Goal: Transaction & Acquisition: Purchase product/service

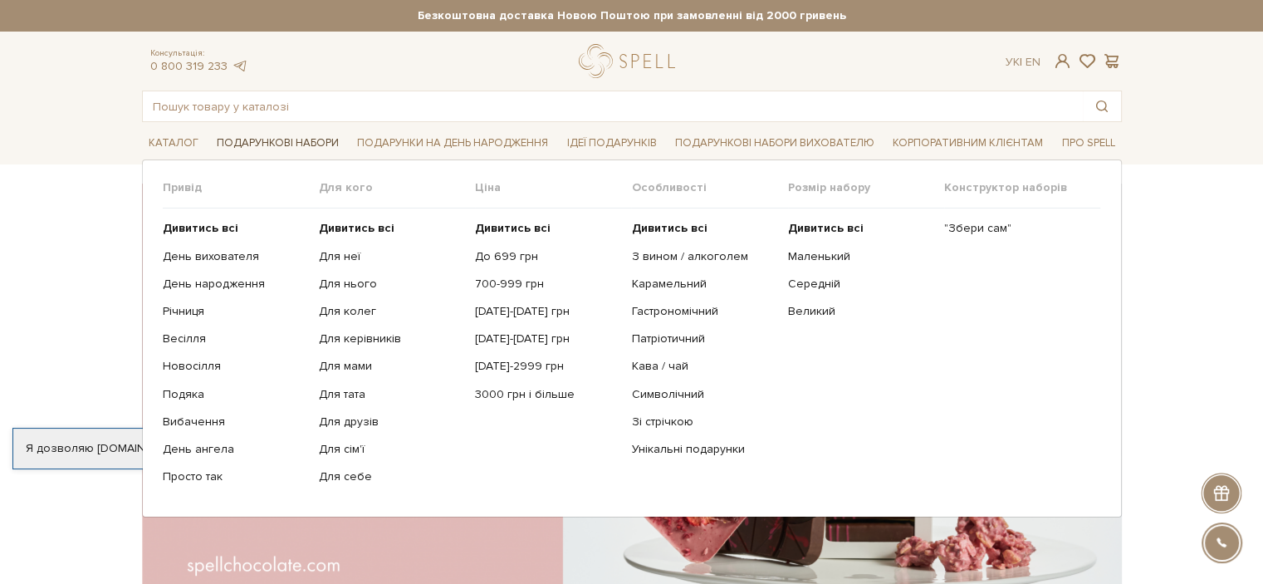
click at [236, 150] on link "Подарункові набори" at bounding box center [277, 143] width 135 height 26
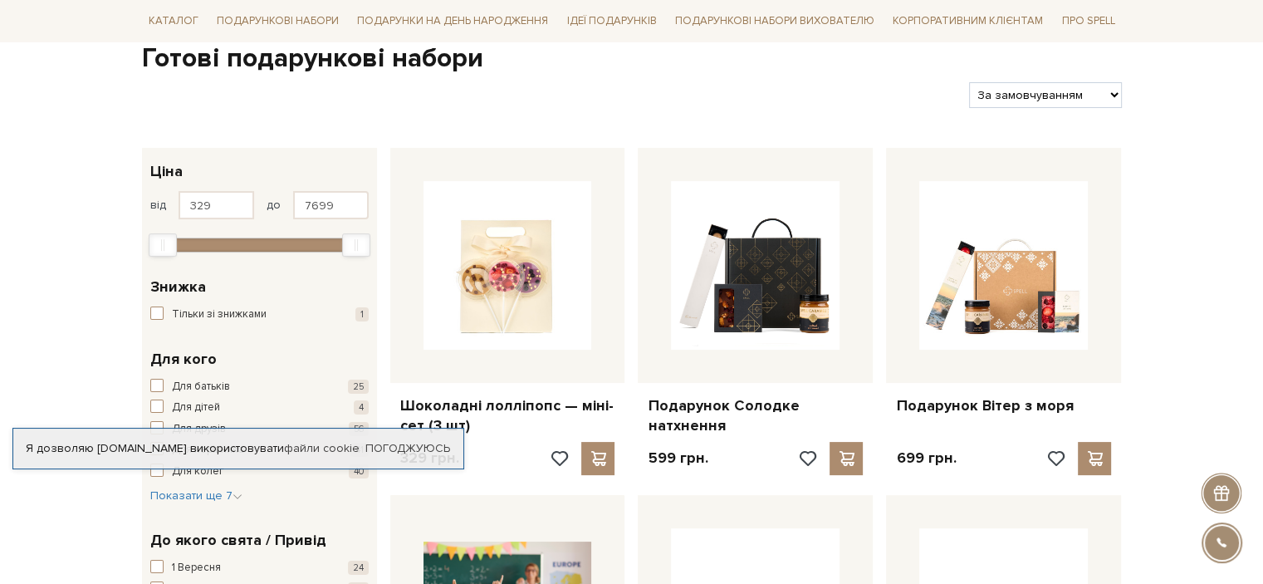
scroll to position [249, 0]
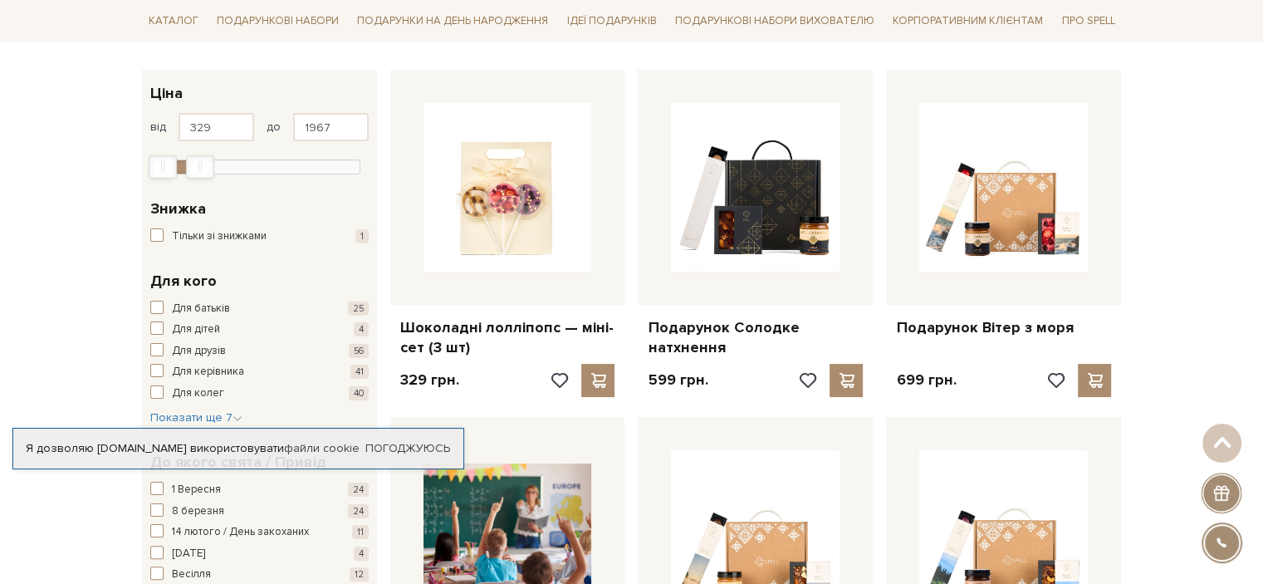
type input "1936"
drag, startPoint x: 357, startPoint y: 159, endPoint x: 199, endPoint y: 159, distance: 157.8
click at [199, 159] on div "Max" at bounding box center [198, 166] width 28 height 23
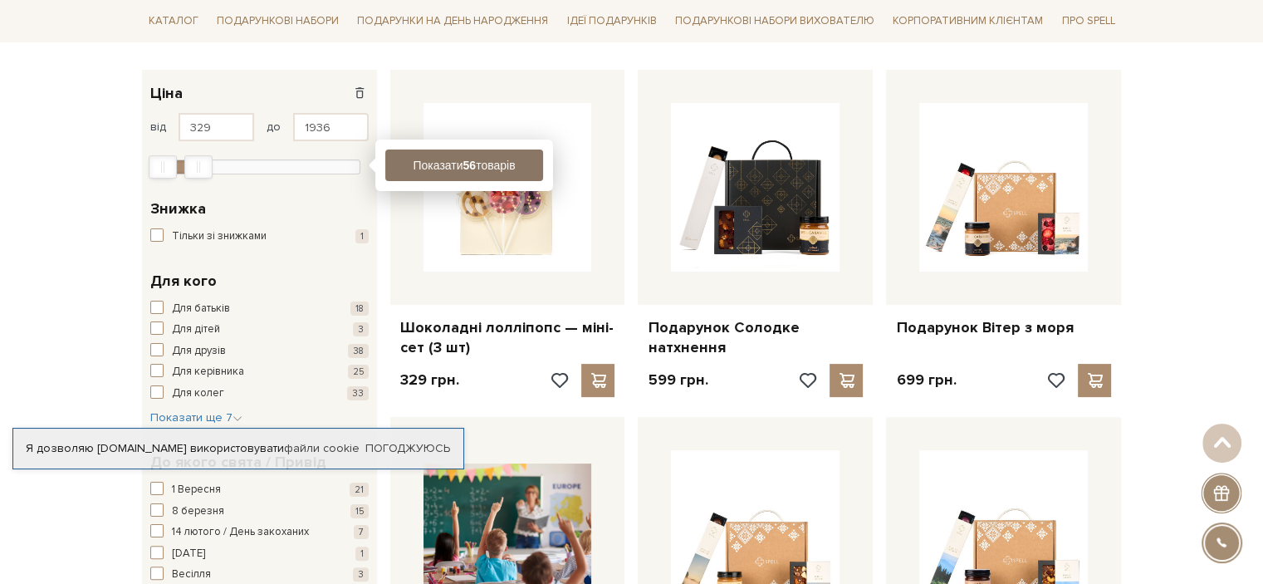
click at [418, 166] on button "Показати 56 товарів" at bounding box center [464, 166] width 158 height 32
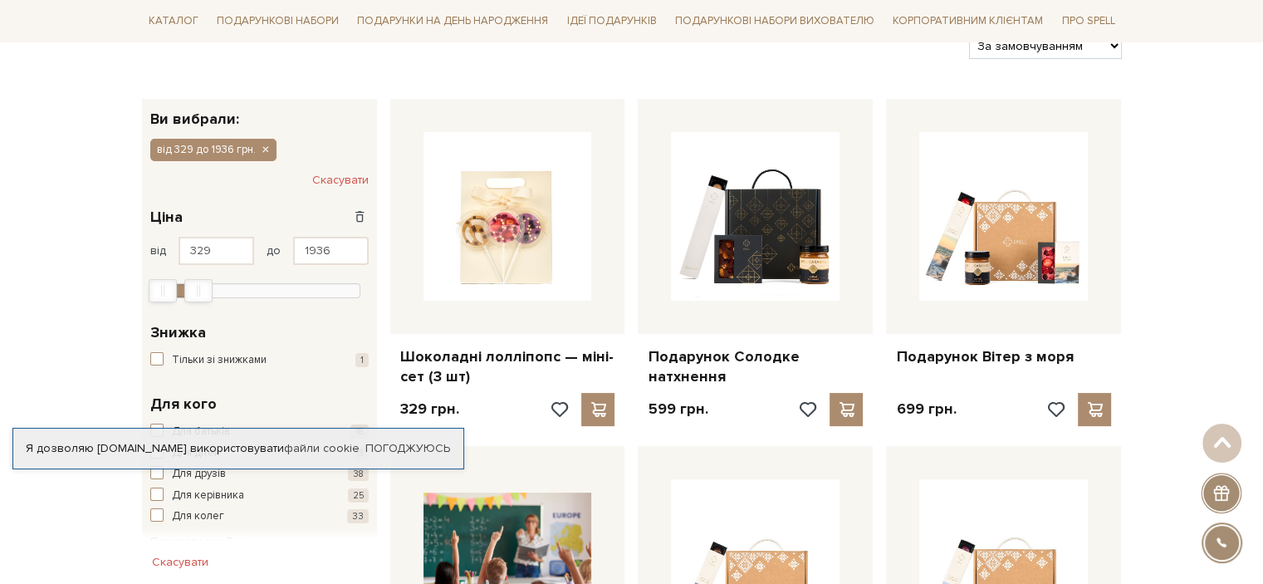
scroll to position [249, 0]
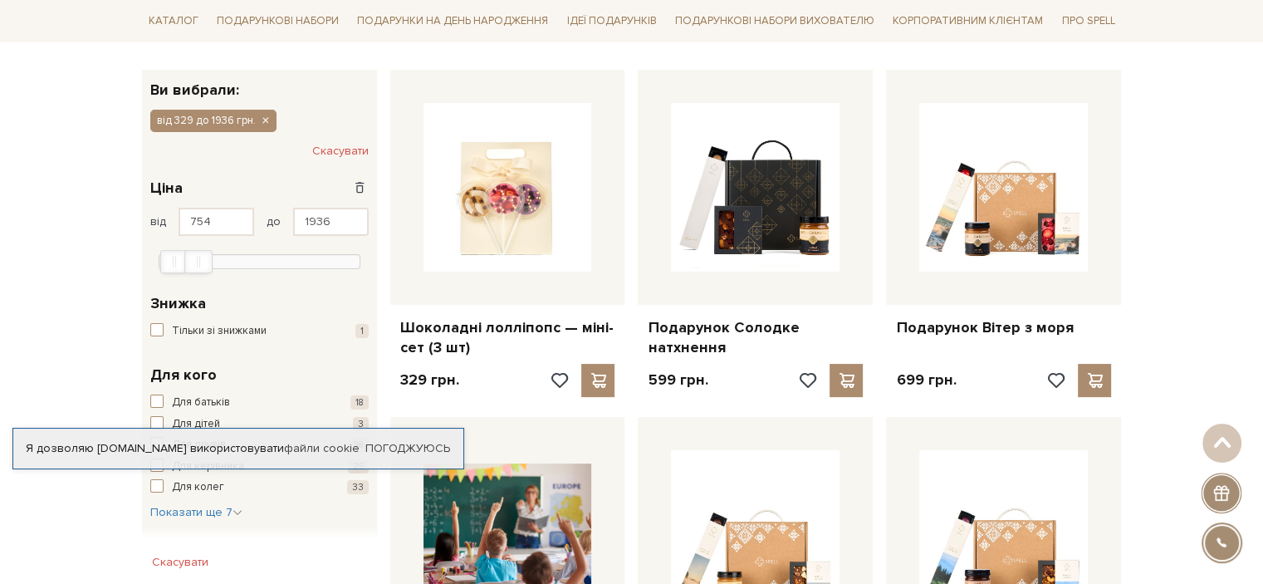
type input "814"
drag, startPoint x: 165, startPoint y: 255, endPoint x: 179, endPoint y: 256, distance: 13.3
click at [179, 256] on div "Min" at bounding box center [176, 262] width 27 height 22
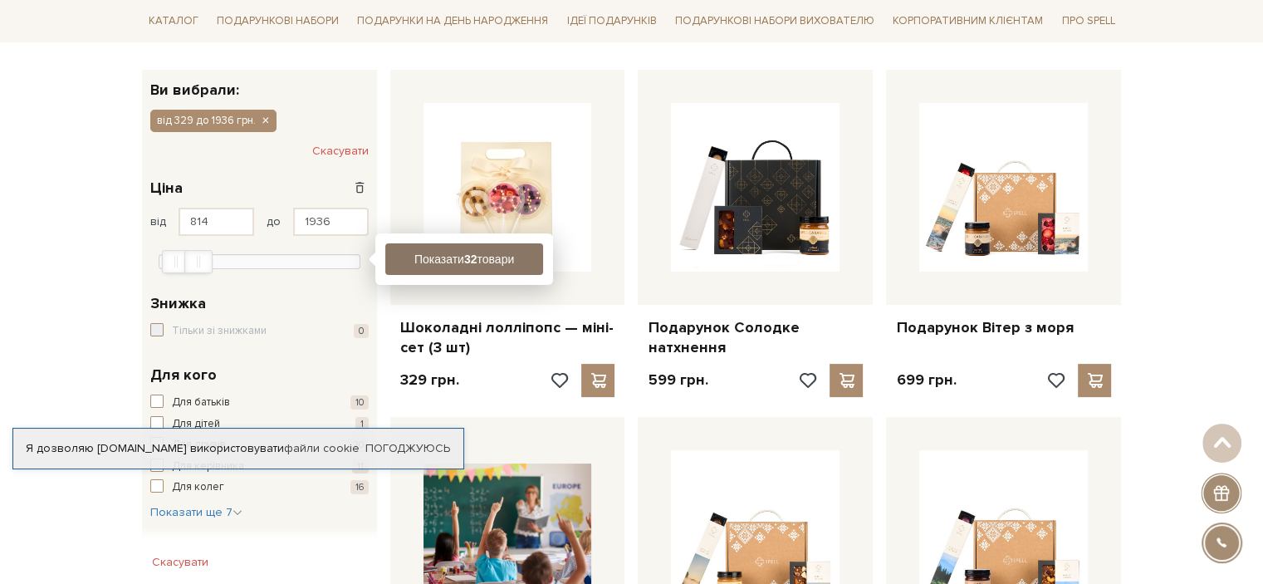
click at [452, 264] on button "Показати 32 товари" at bounding box center [464, 259] width 158 height 32
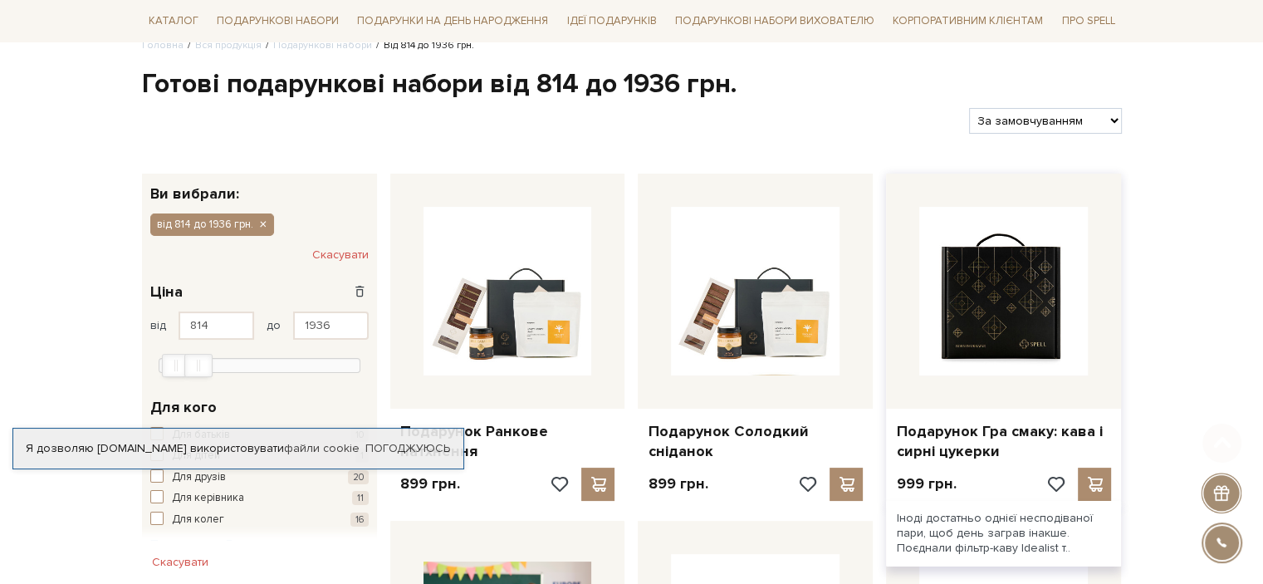
scroll to position [166, 0]
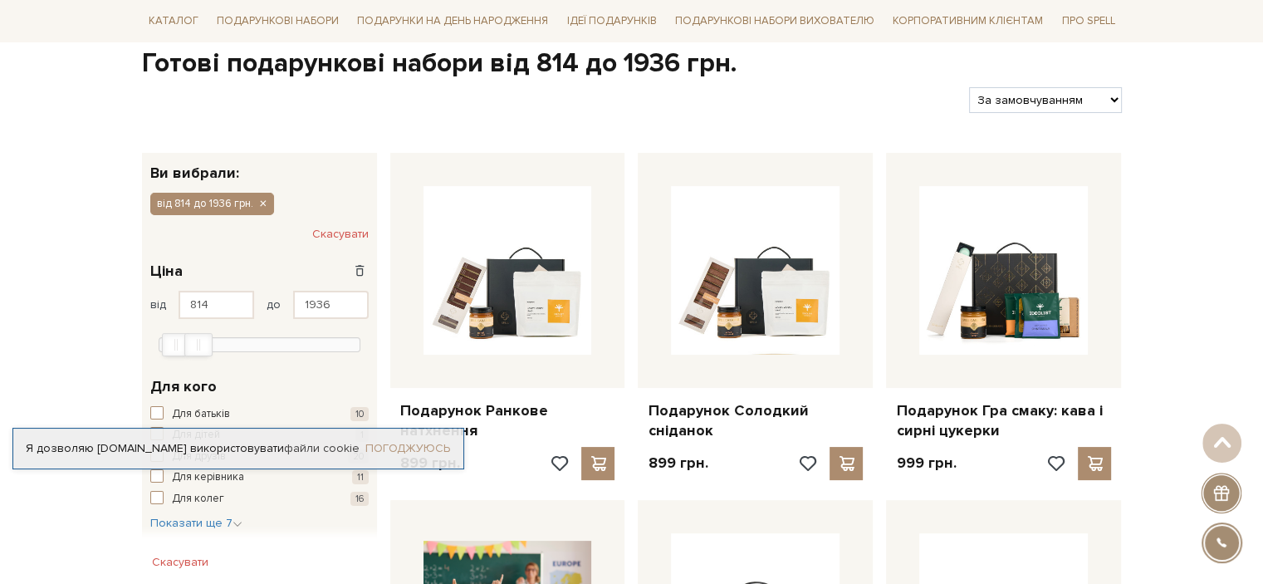
click at [379, 448] on link "Погоджуюсь" at bounding box center [407, 448] width 85 height 15
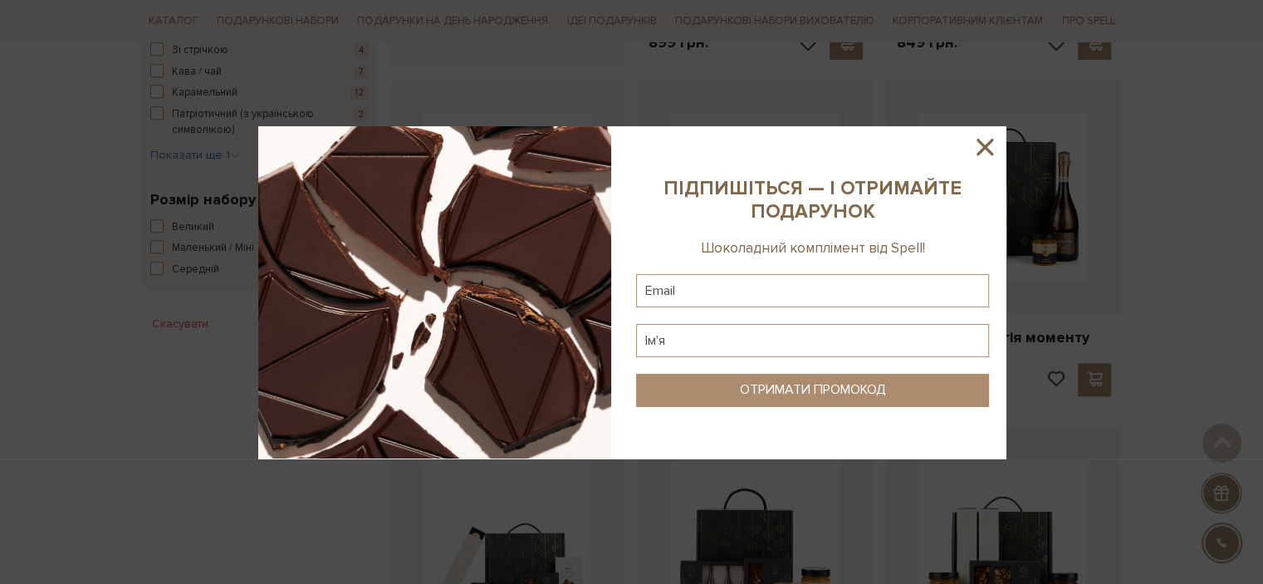
scroll to position [997, 0]
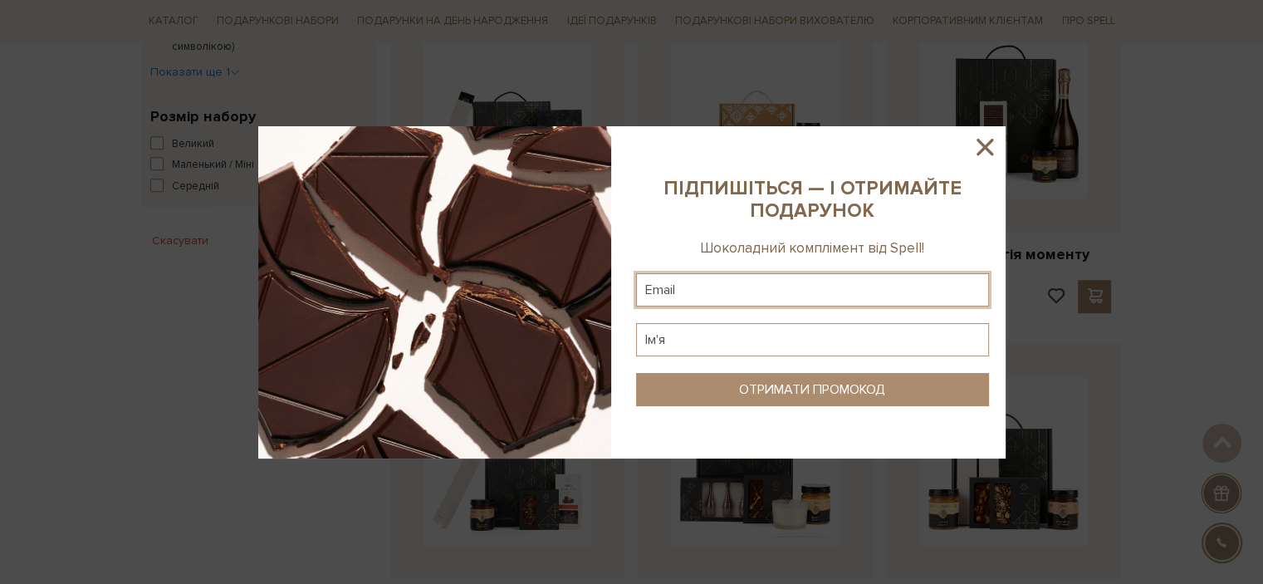
click at [804, 287] on input "text" at bounding box center [812, 289] width 353 height 33
type input "vlada.smirnova34@gmail.com"
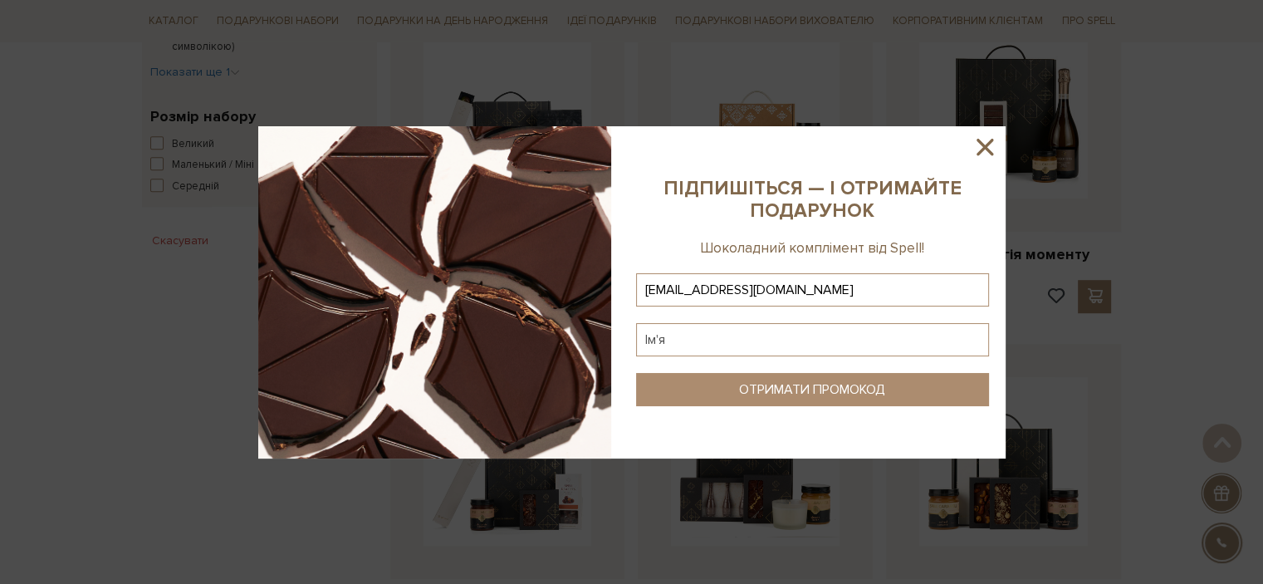
type input "vlada.smirnova34@gmail.com"
click at [788, 334] on input "text" at bounding box center [812, 339] width 353 height 33
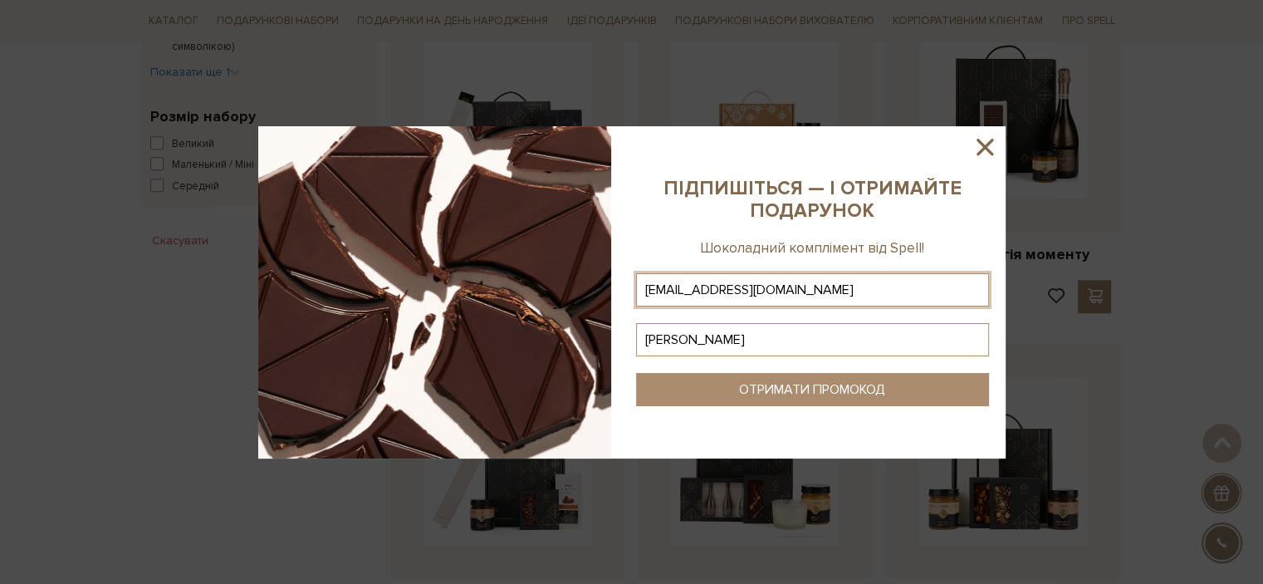
type input "Владислава"
click at [780, 380] on button "ОТРИМАТИ ПРОМОКОД" at bounding box center [812, 389] width 353 height 33
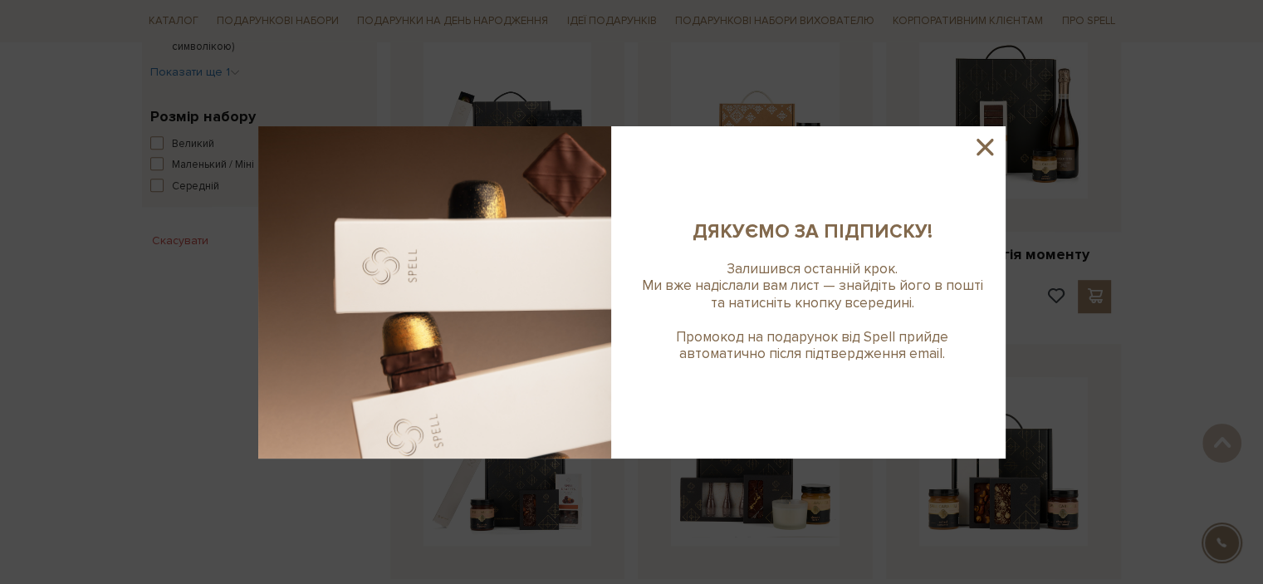
click at [980, 148] on icon at bounding box center [985, 147] width 28 height 28
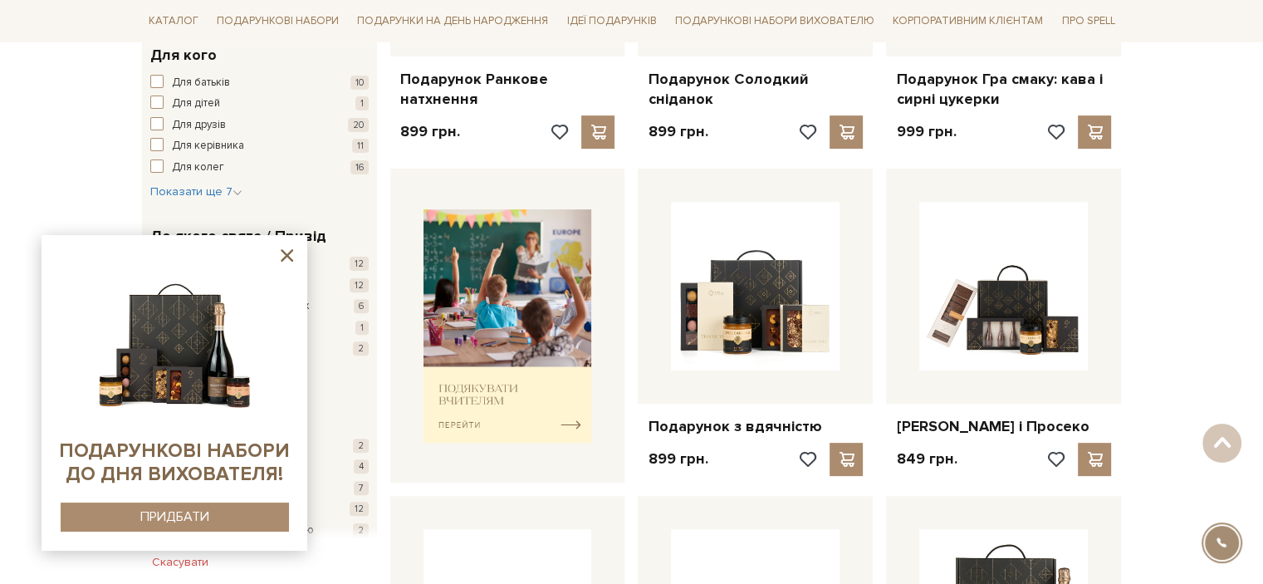
scroll to position [498, 0]
click at [299, 258] on sys-container-static at bounding box center [175, 393] width 266 height 316
click at [287, 257] on icon at bounding box center [287, 255] width 12 height 12
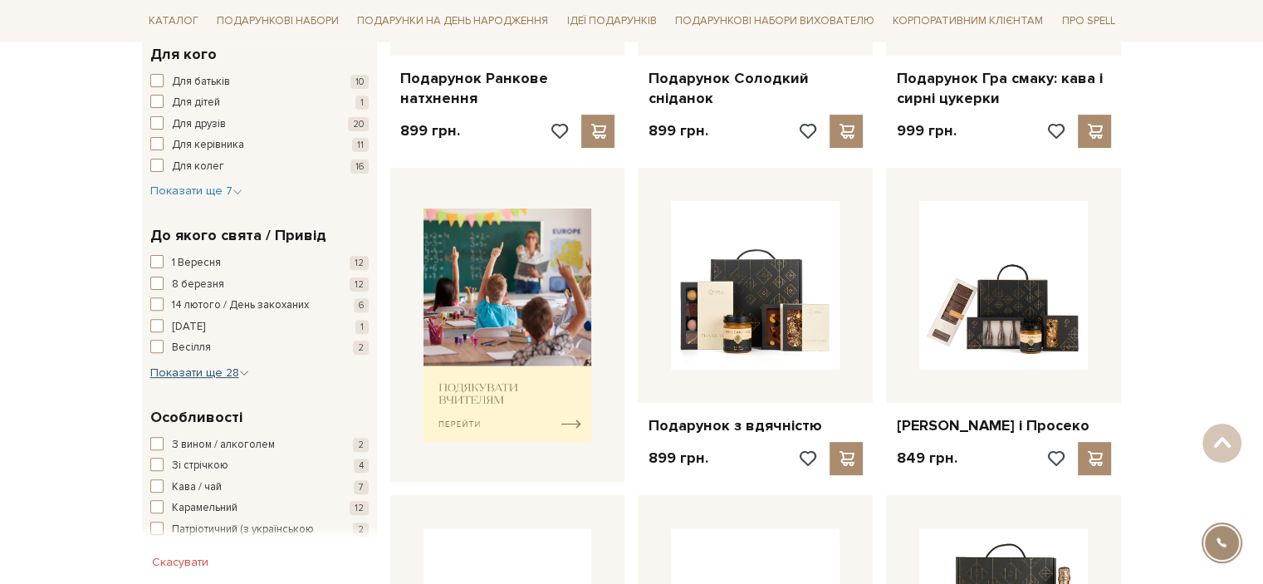
click at [197, 379] on button "Показати ще 28 Сховати" at bounding box center [199, 373] width 99 height 17
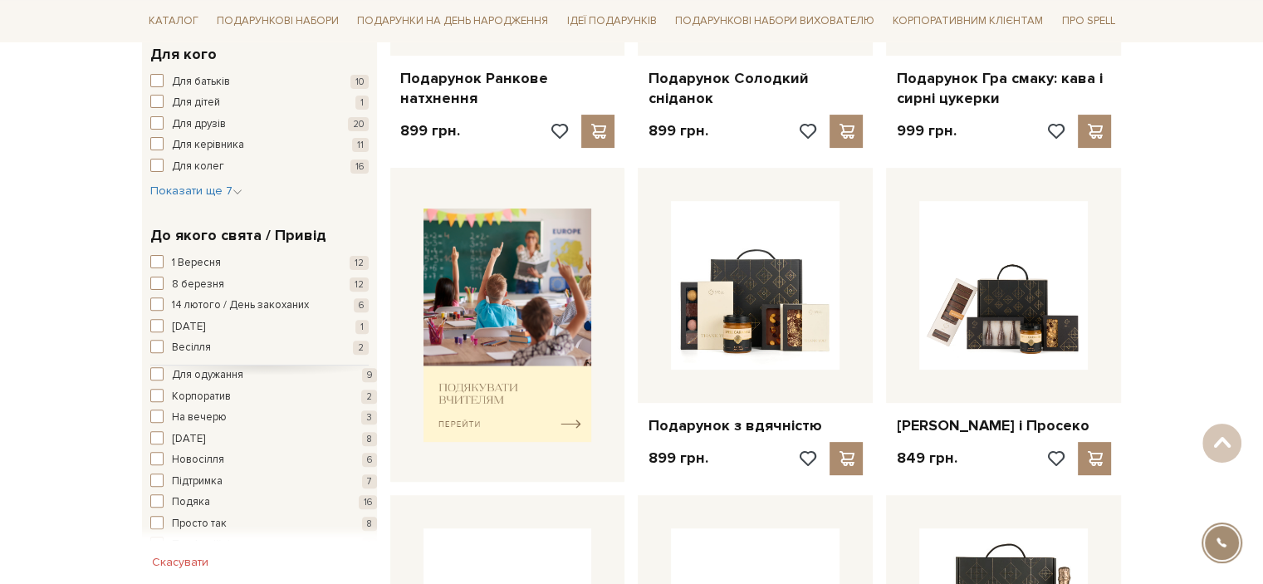
scroll to position [249, 0]
click at [157, 461] on span "button" at bounding box center [156, 465] width 13 height 13
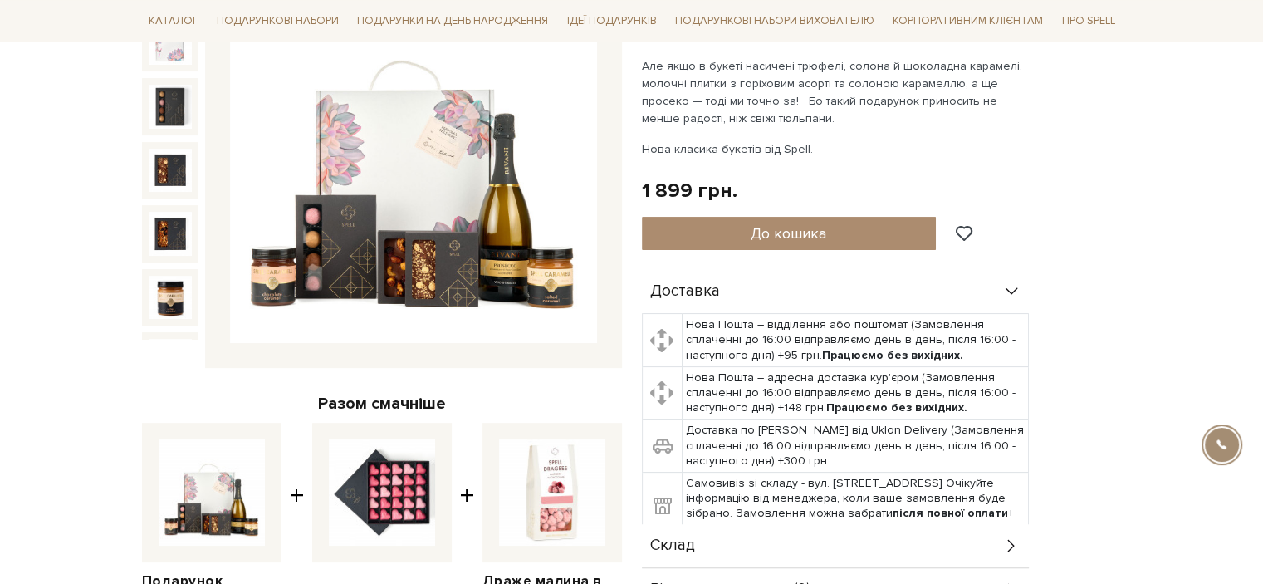
scroll to position [249, 0]
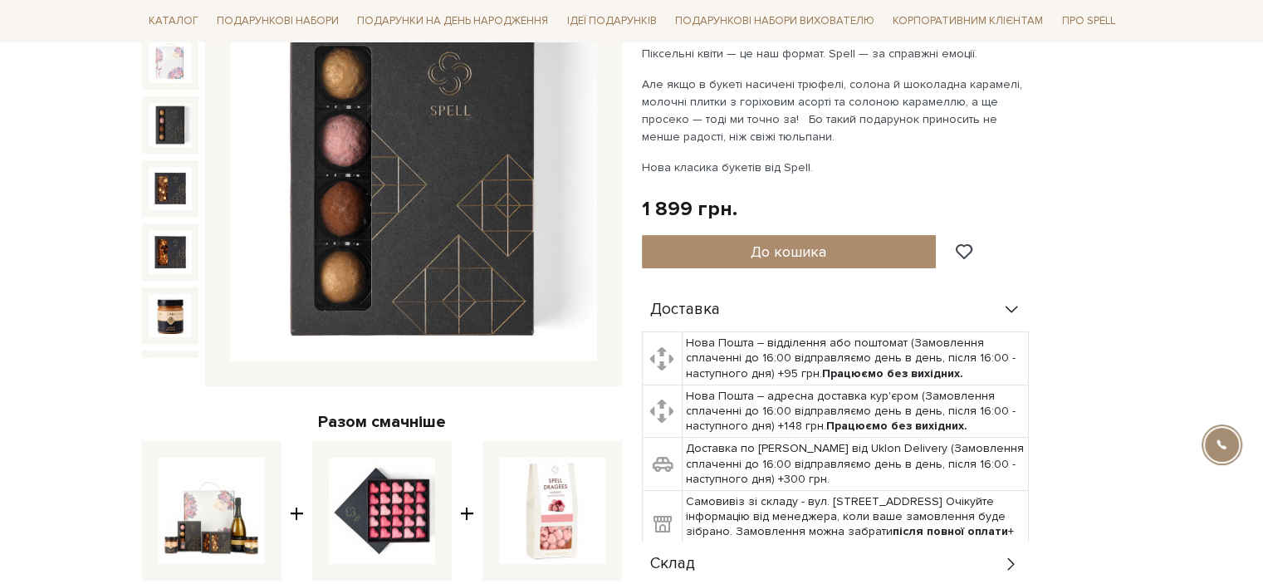
click at [159, 105] on img at bounding box center [170, 124] width 43 height 43
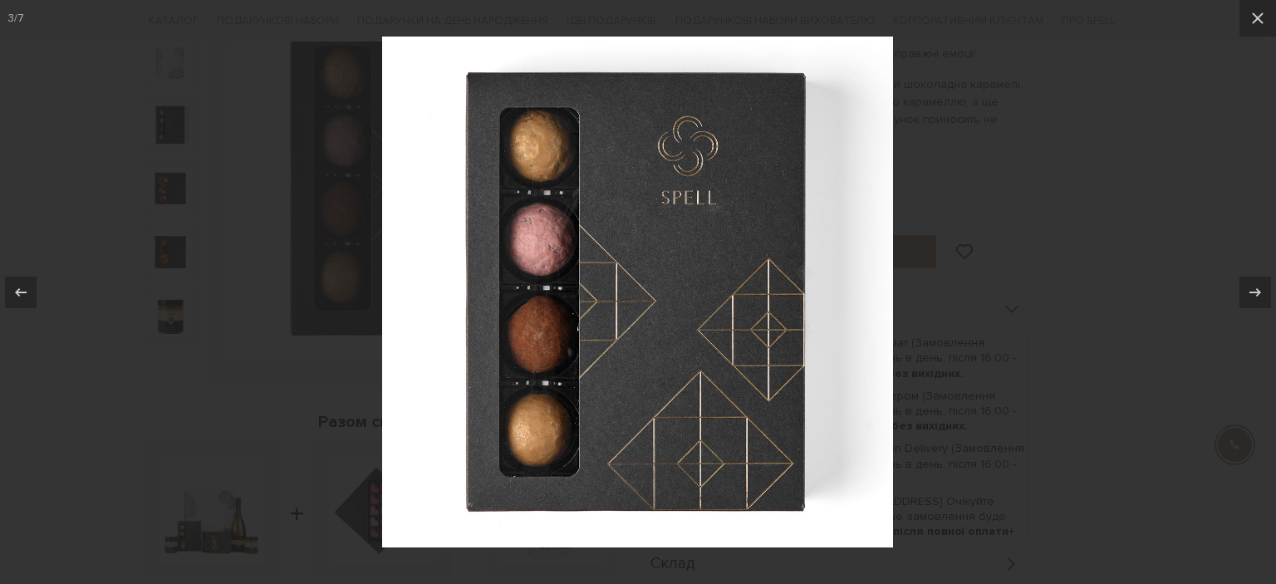
click at [168, 159] on div at bounding box center [638, 292] width 1276 height 584
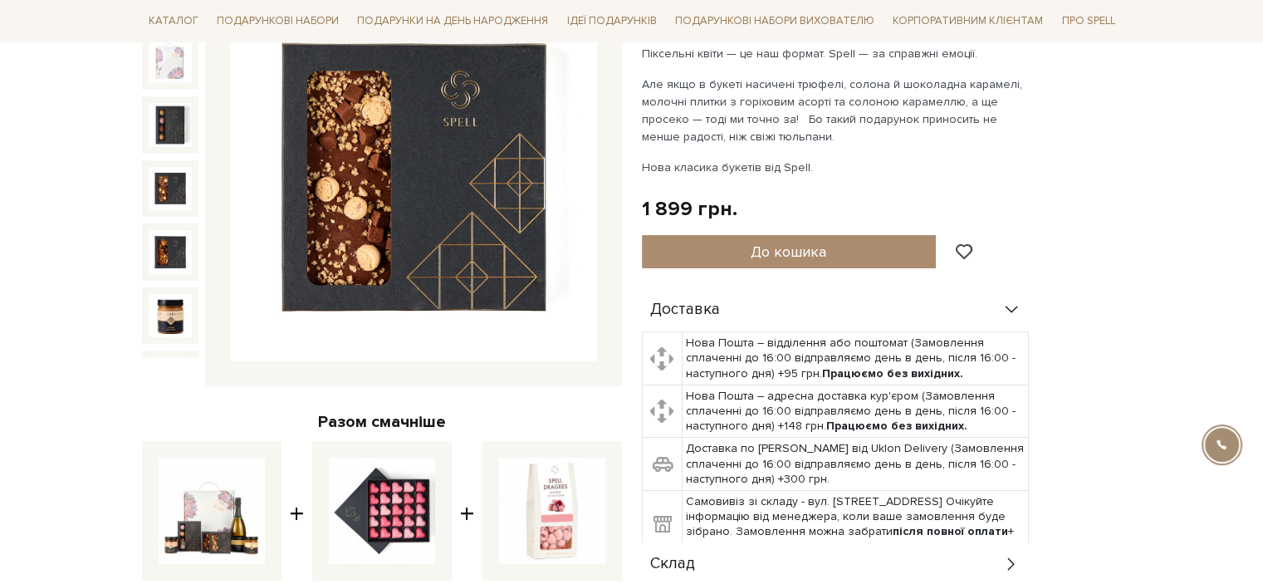
click at [167, 184] on img at bounding box center [170, 188] width 43 height 43
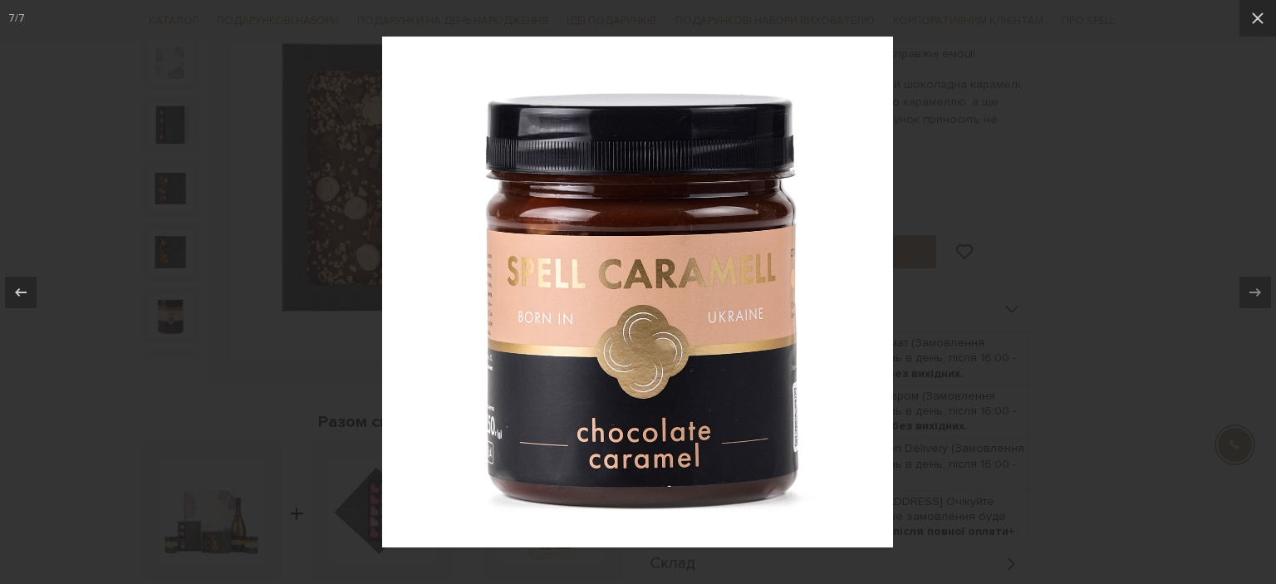
click at [228, 242] on div at bounding box center [638, 292] width 1276 height 584
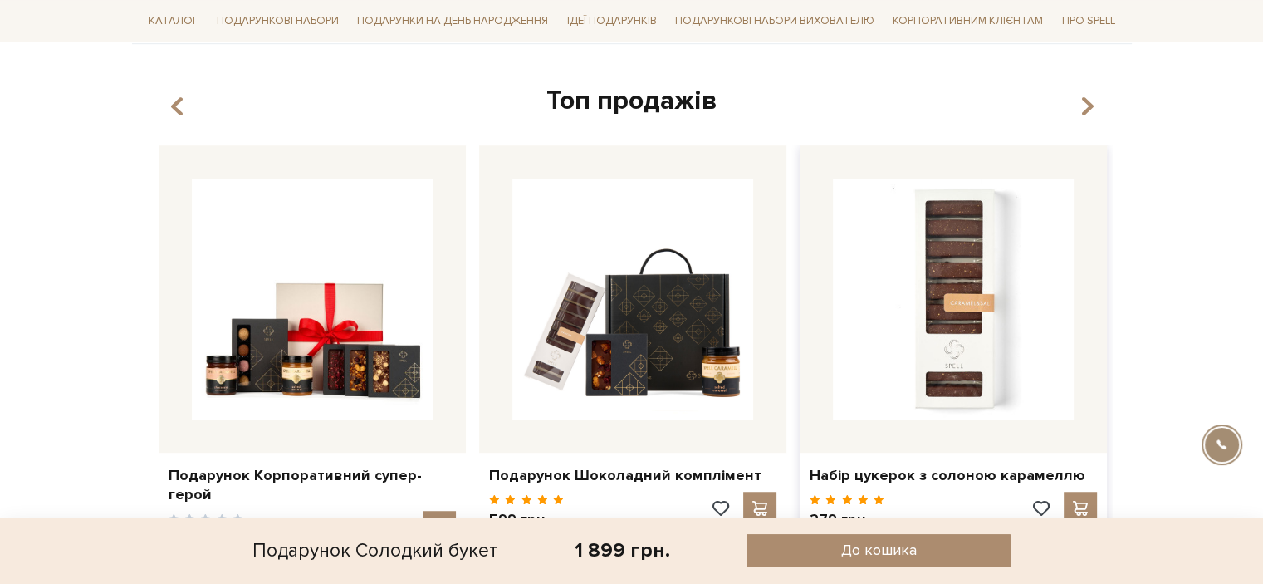
scroll to position [1163, 0]
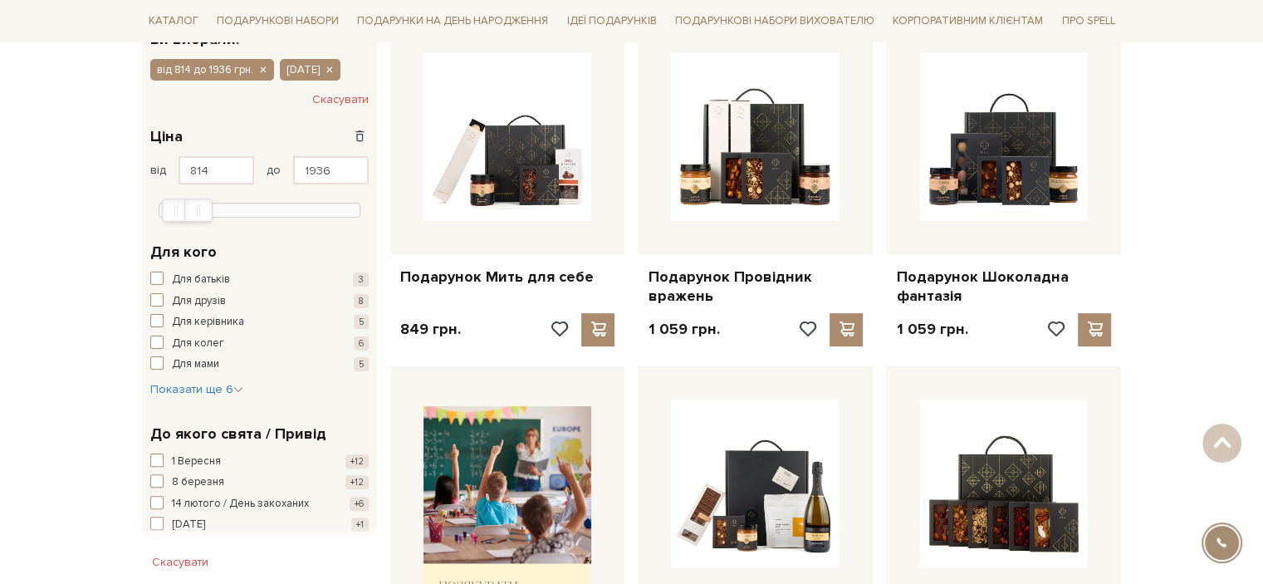
scroll to position [249, 0]
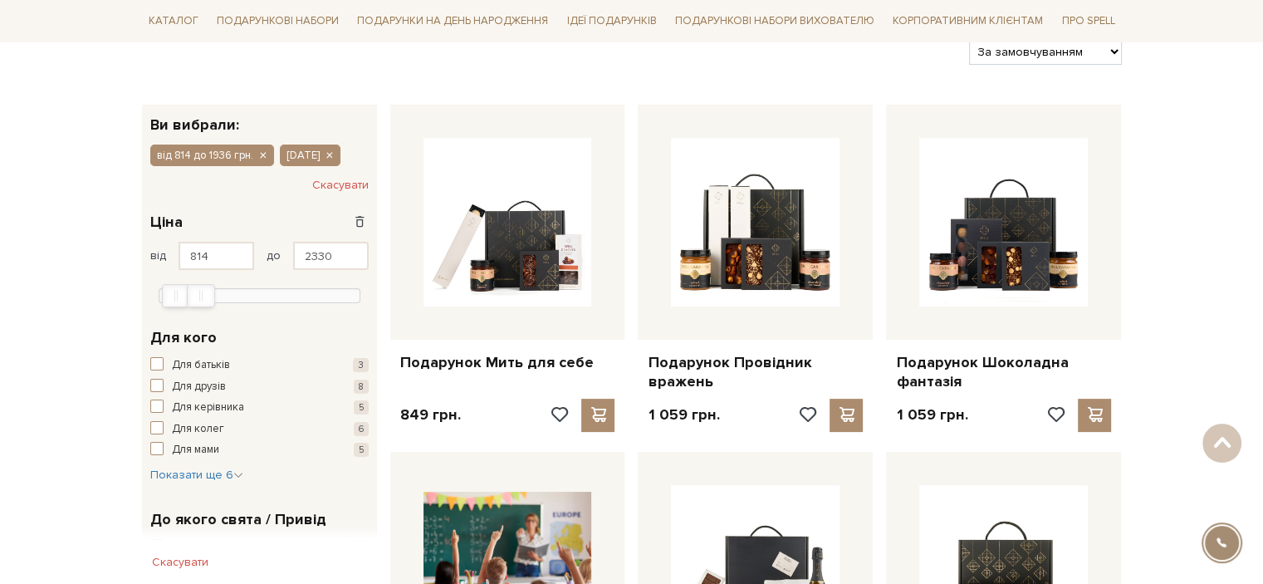
type input "2391"
drag, startPoint x: 202, startPoint y: 299, endPoint x: 214, endPoint y: 302, distance: 12.7
click at [214, 302] on div "Max" at bounding box center [211, 296] width 27 height 22
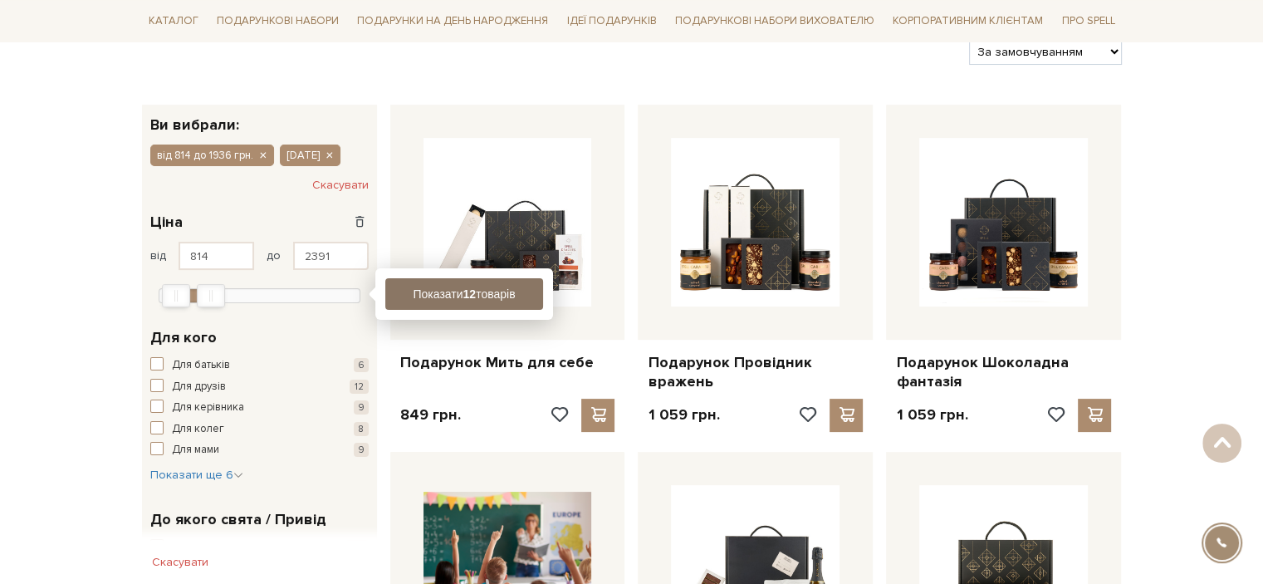
click at [460, 293] on button "Показати 12 товарів" at bounding box center [464, 294] width 158 height 32
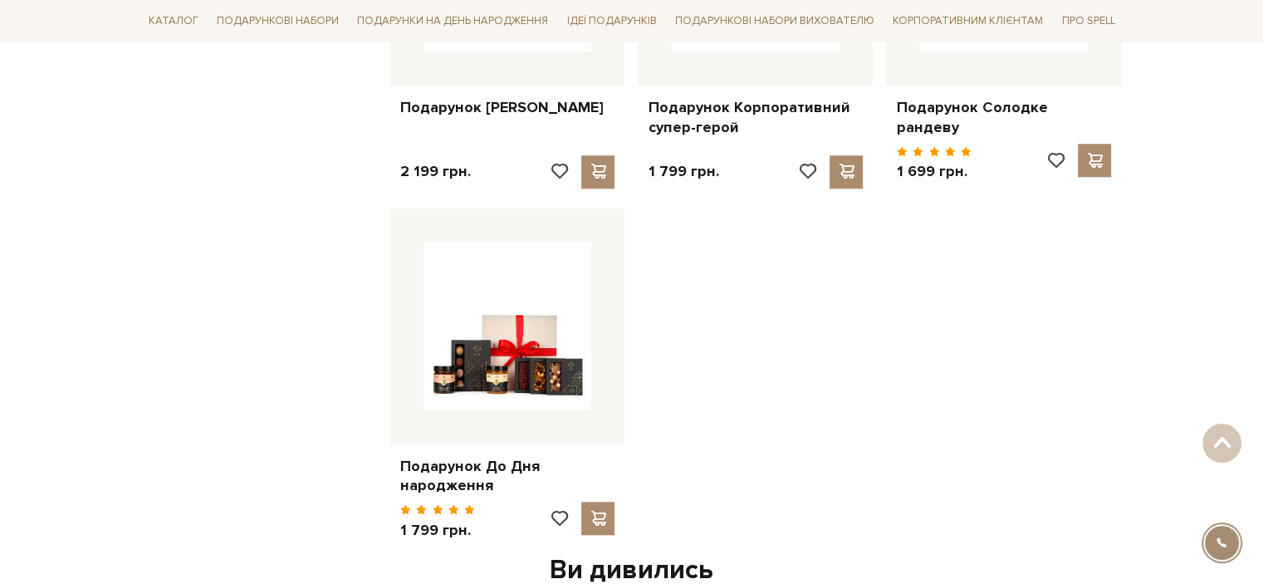
scroll to position [1661, 0]
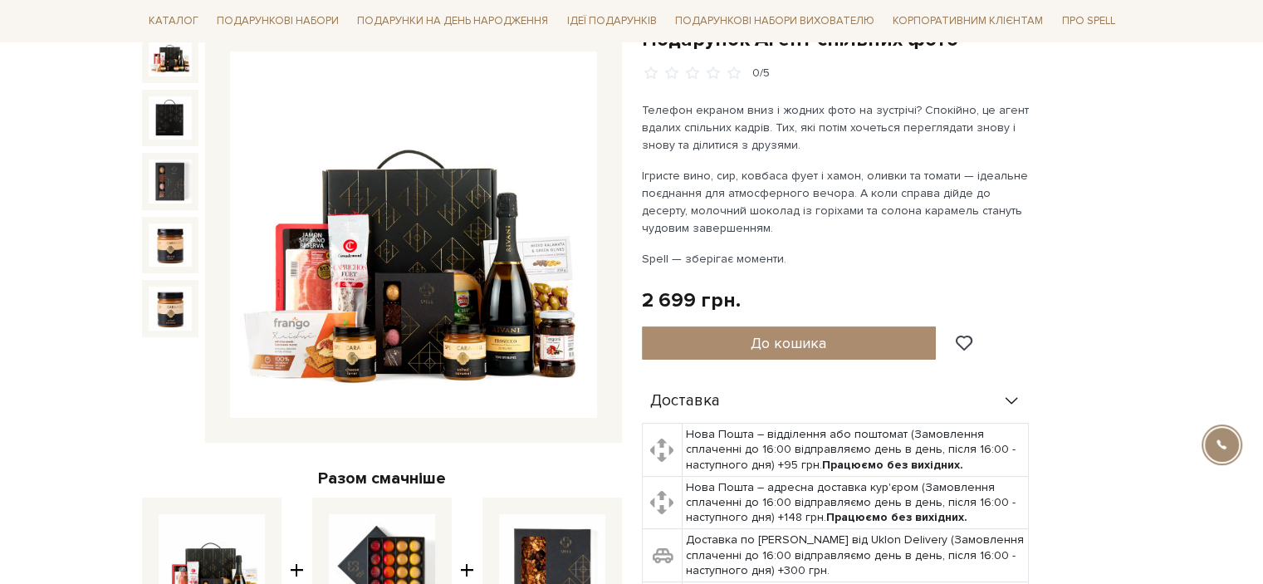
scroll to position [166, 0]
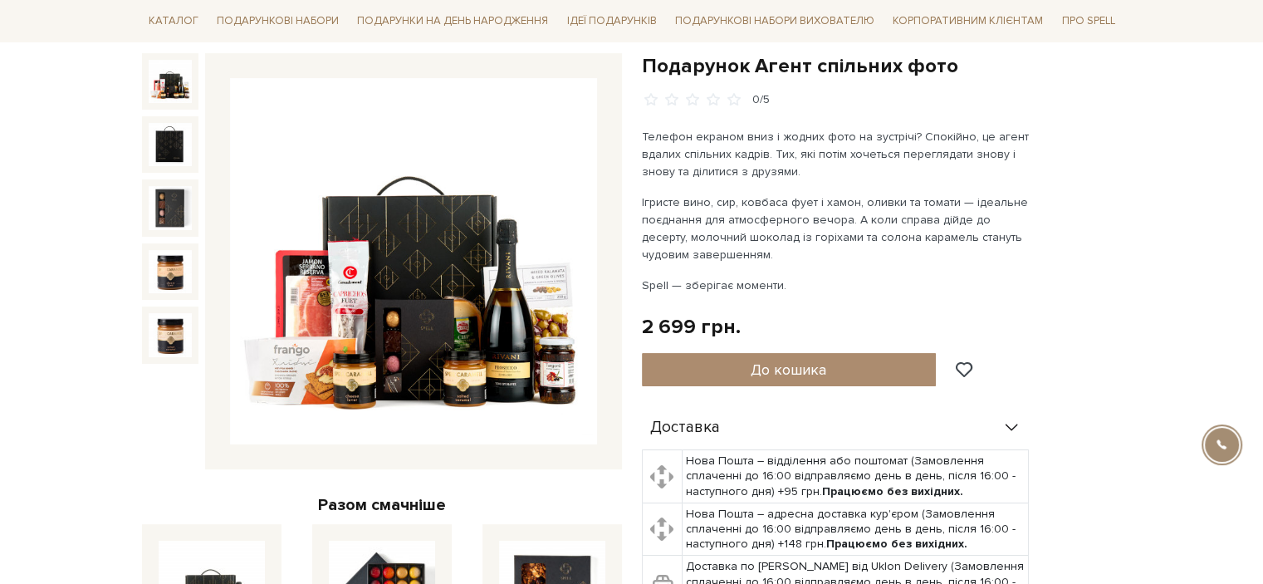
click at [553, 334] on img at bounding box center [413, 261] width 367 height 367
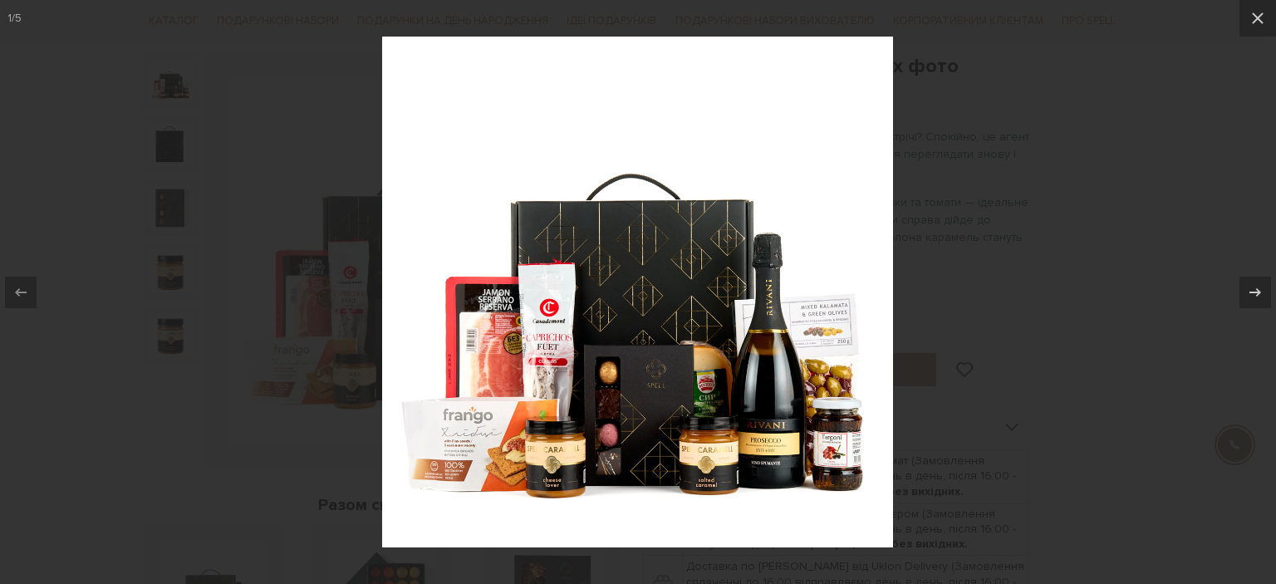
click at [1086, 250] on div at bounding box center [638, 292] width 1276 height 584
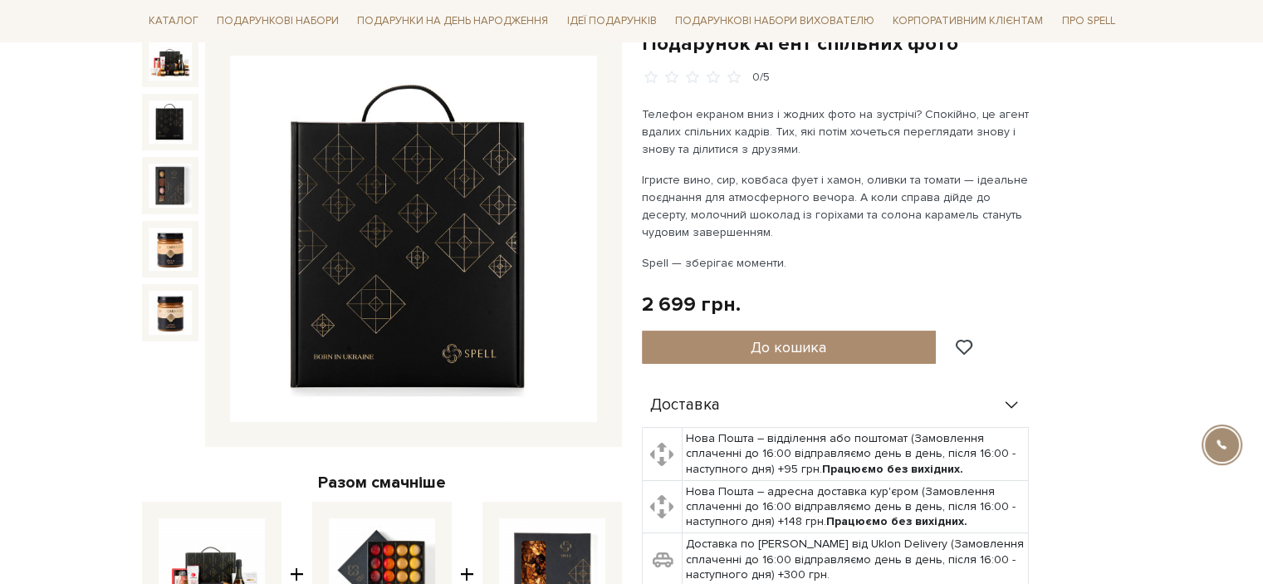
scroll to position [83, 0]
